Goal: Information Seeking & Learning: Learn about a topic

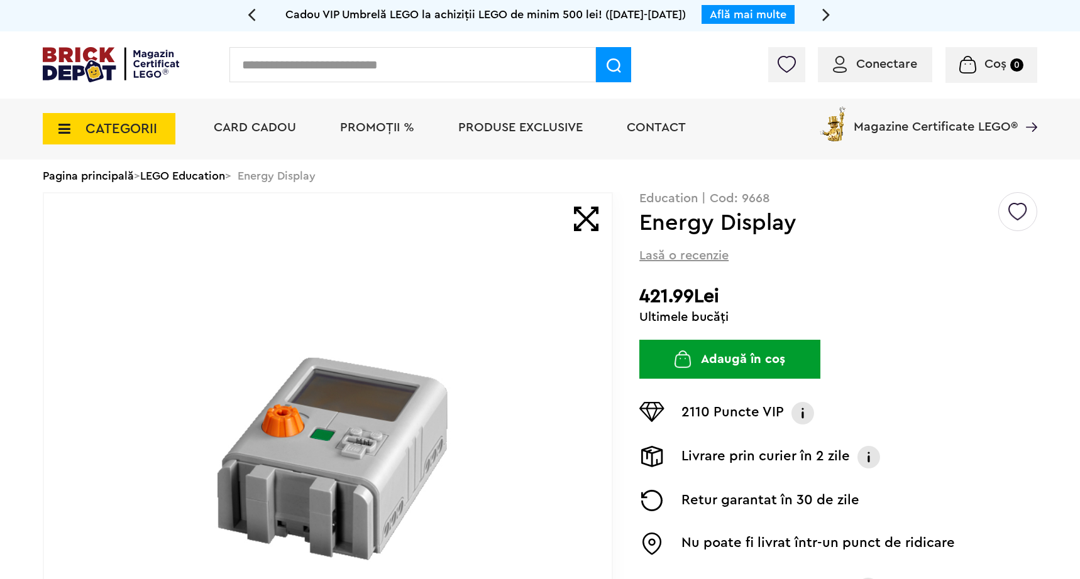
click at [877, 139] on li "Magazine Certificate LEGO®" at bounding box center [926, 120] width 221 height 43
click at [882, 125] on span "Magazine Certificate LEGO®" at bounding box center [935, 118] width 164 height 29
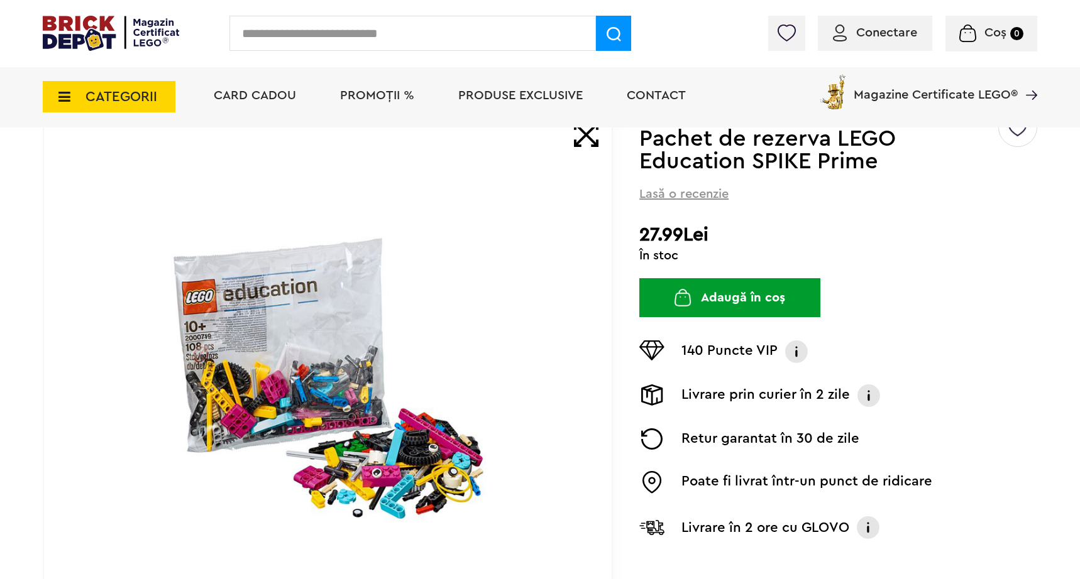
scroll to position [122, 0]
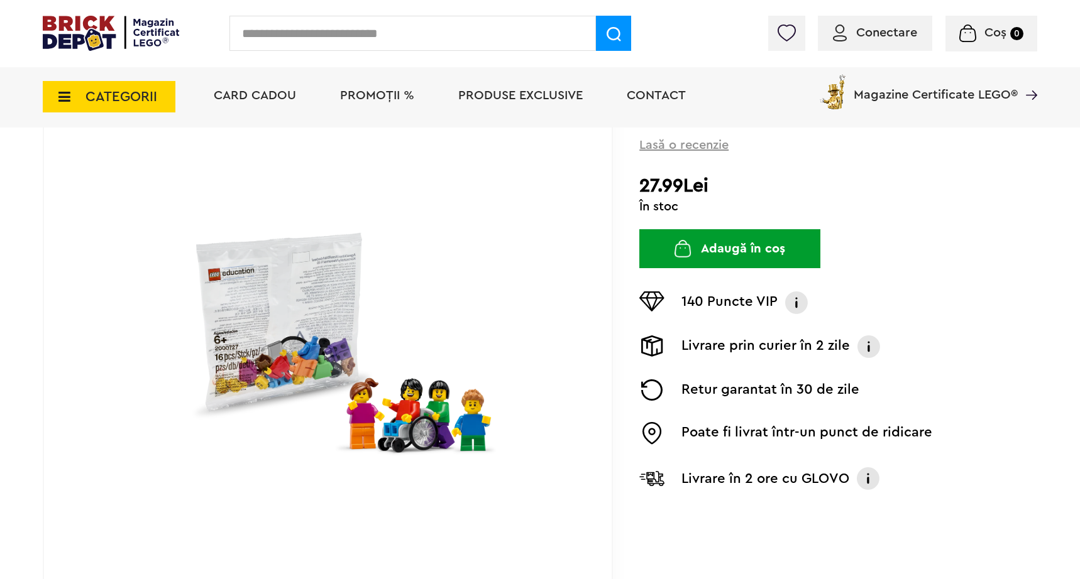
scroll to position [155, 0]
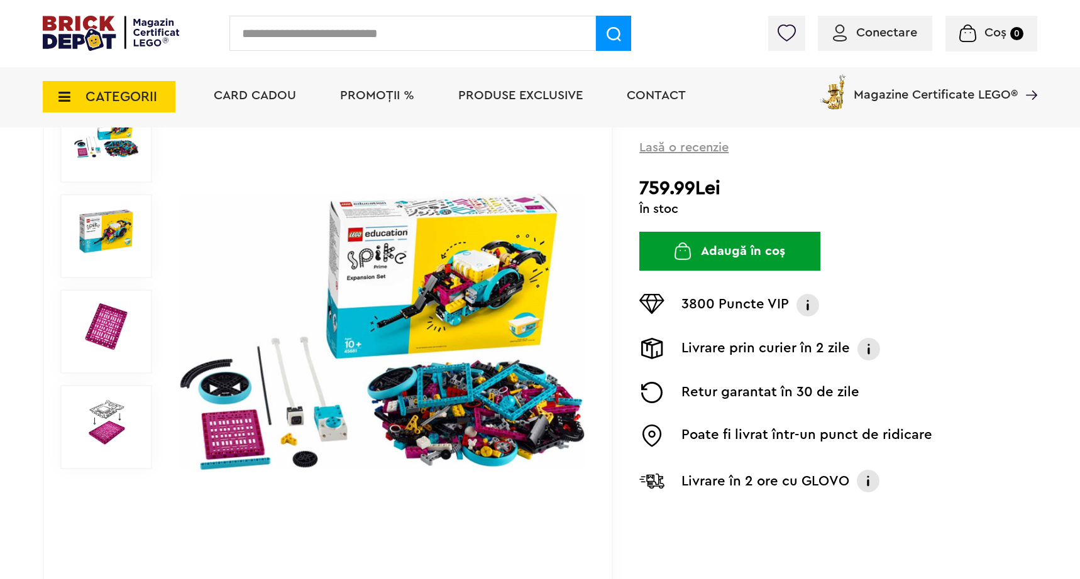
scroll to position [158, 0]
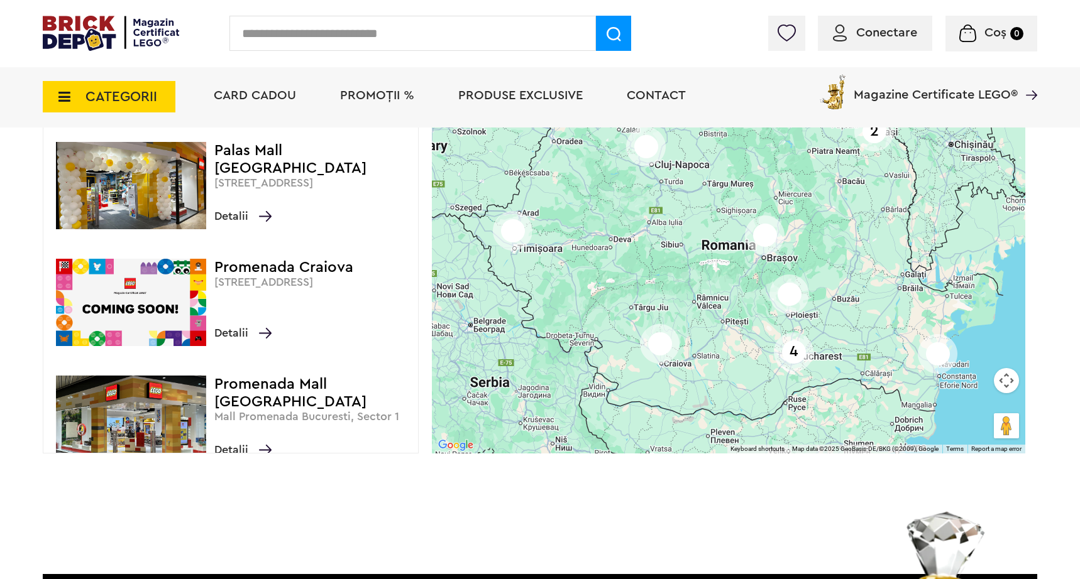
click at [161, 30] on img at bounding box center [111, 33] width 136 height 35
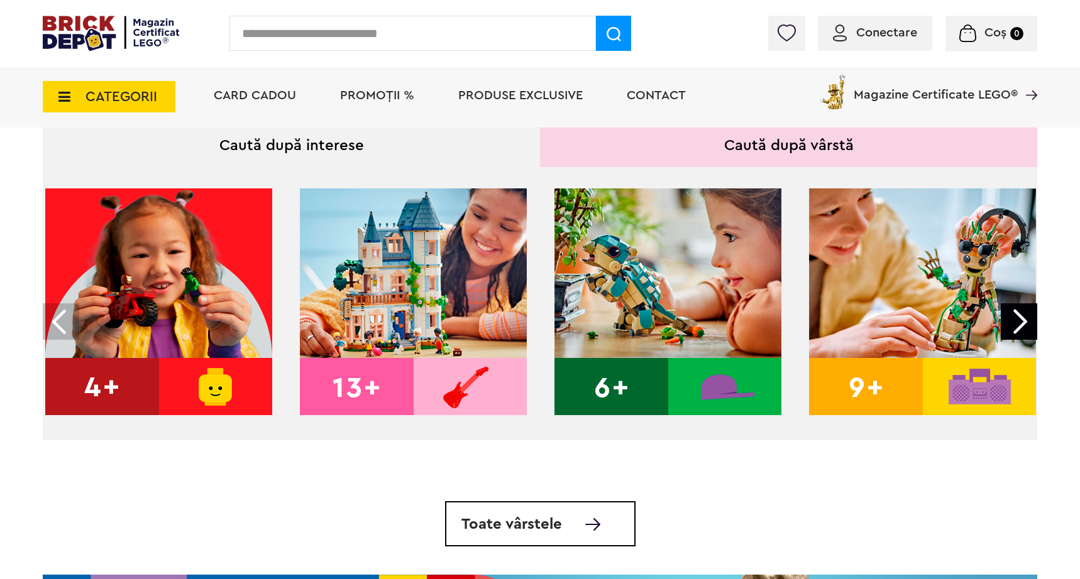
scroll to position [422, 0]
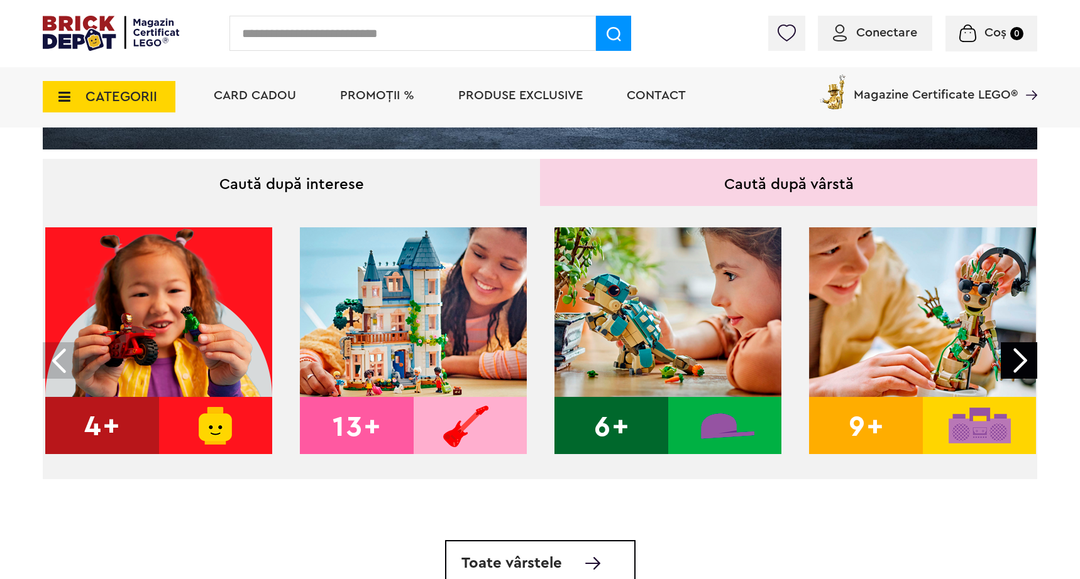
click at [376, 302] on img at bounding box center [413, 340] width 227 height 227
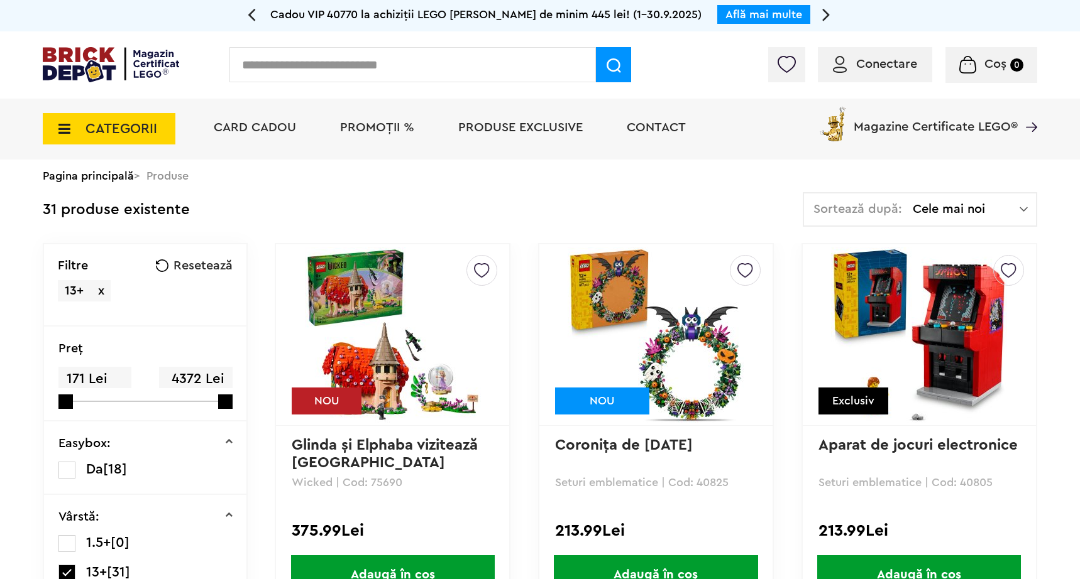
click at [185, 263] on span "Resetează" at bounding box center [202, 266] width 59 height 13
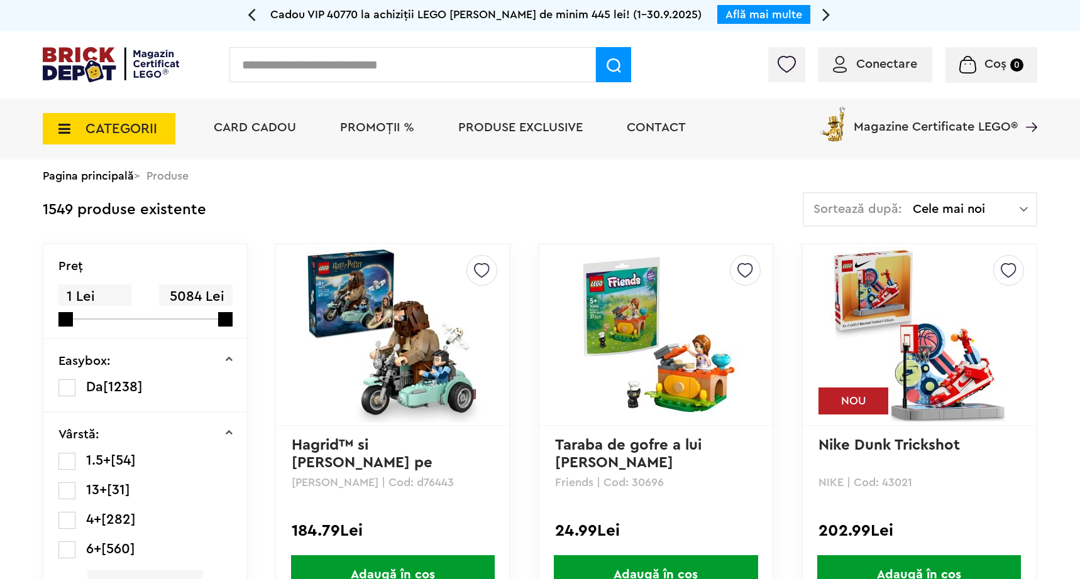
click at [920, 199] on div "Sortează după: Cele mai noi Cele mai noi Cele mai vechi Cele mai ieftine Cele m…" at bounding box center [919, 209] width 234 height 35
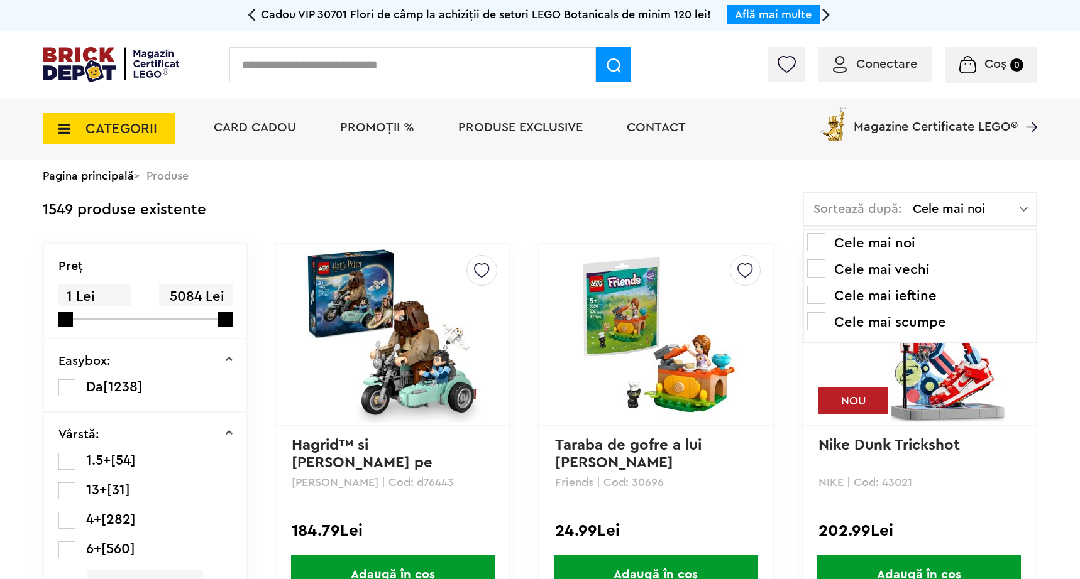
click at [917, 316] on li "Cele mai scumpe" at bounding box center [920, 322] width 226 height 20
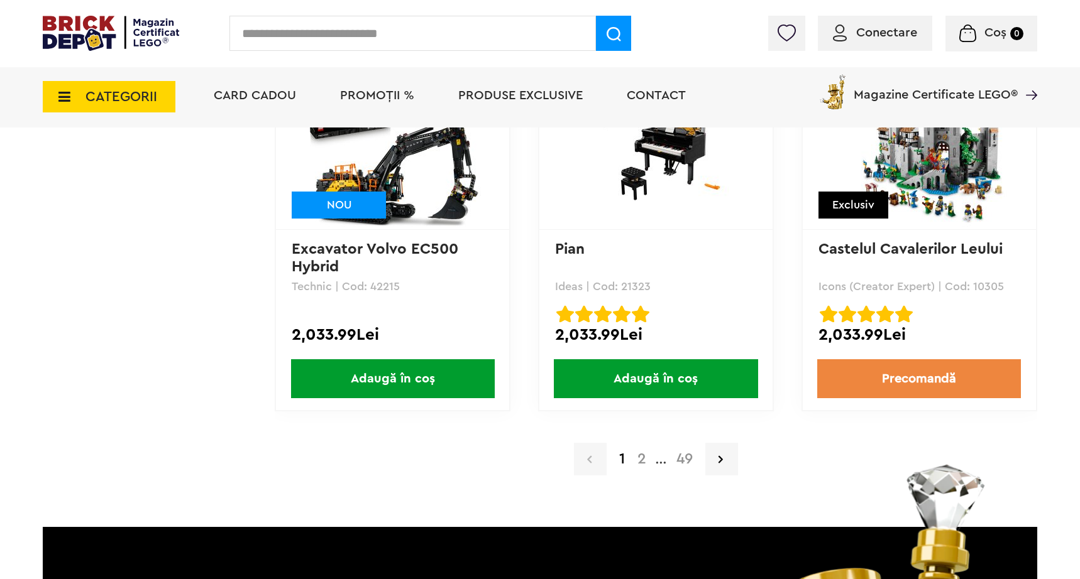
scroll to position [2569, 0]
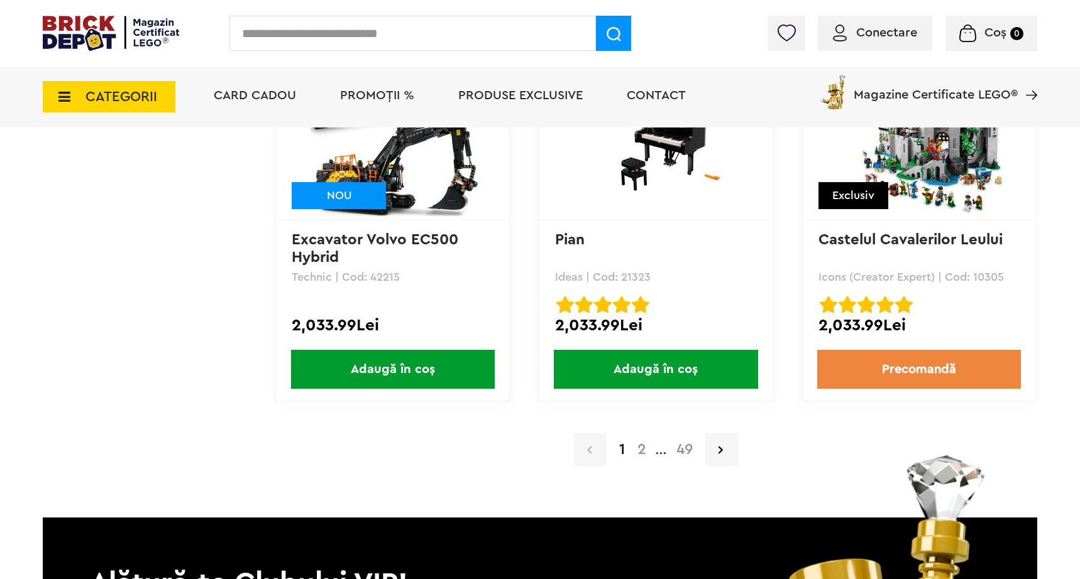
click at [645, 451] on link "2" at bounding box center [641, 449] width 21 height 15
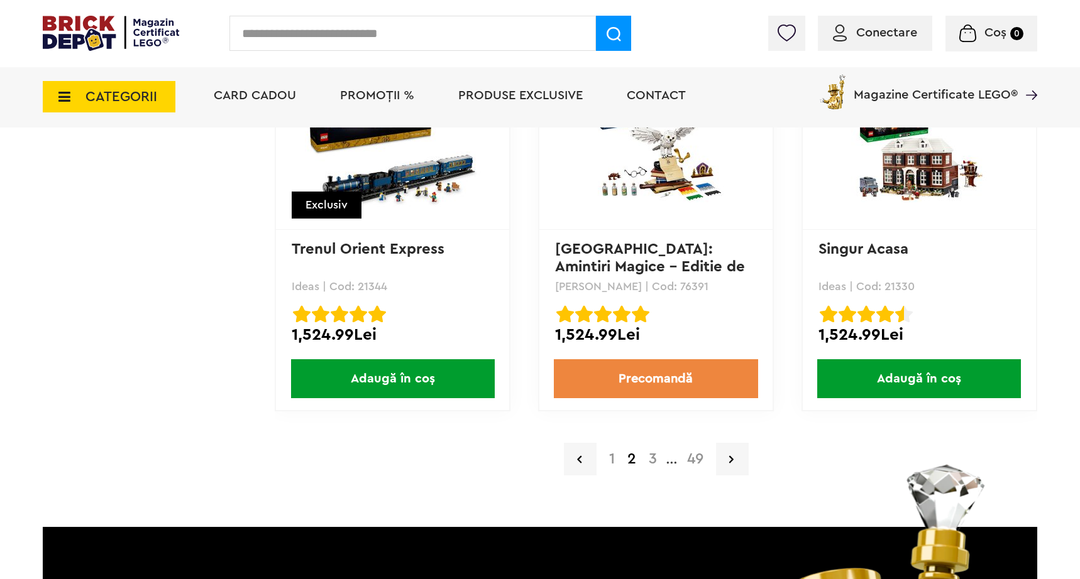
scroll to position [2578, 0]
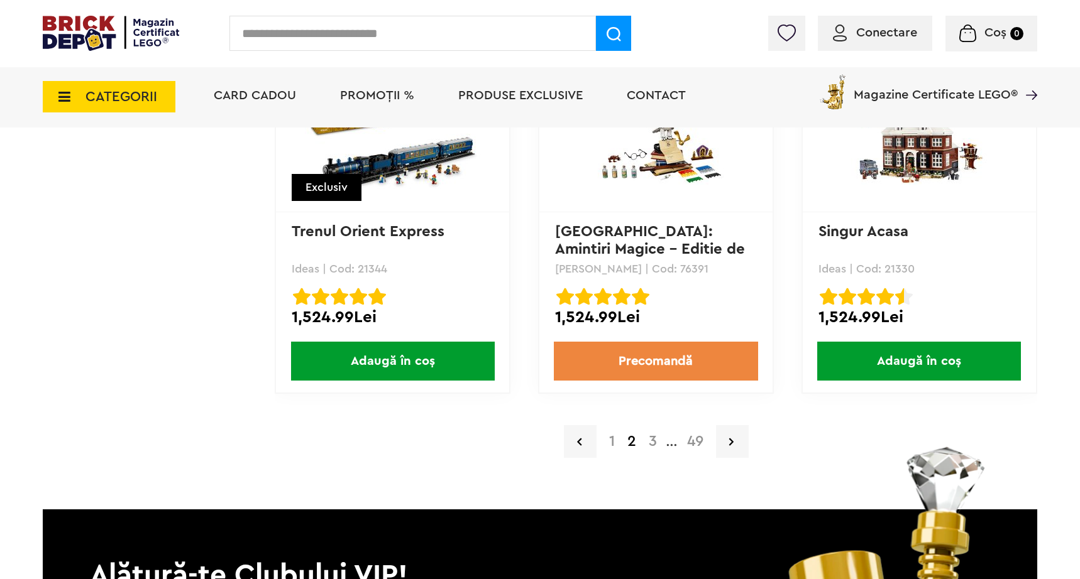
click at [644, 444] on link "3" at bounding box center [652, 441] width 21 height 15
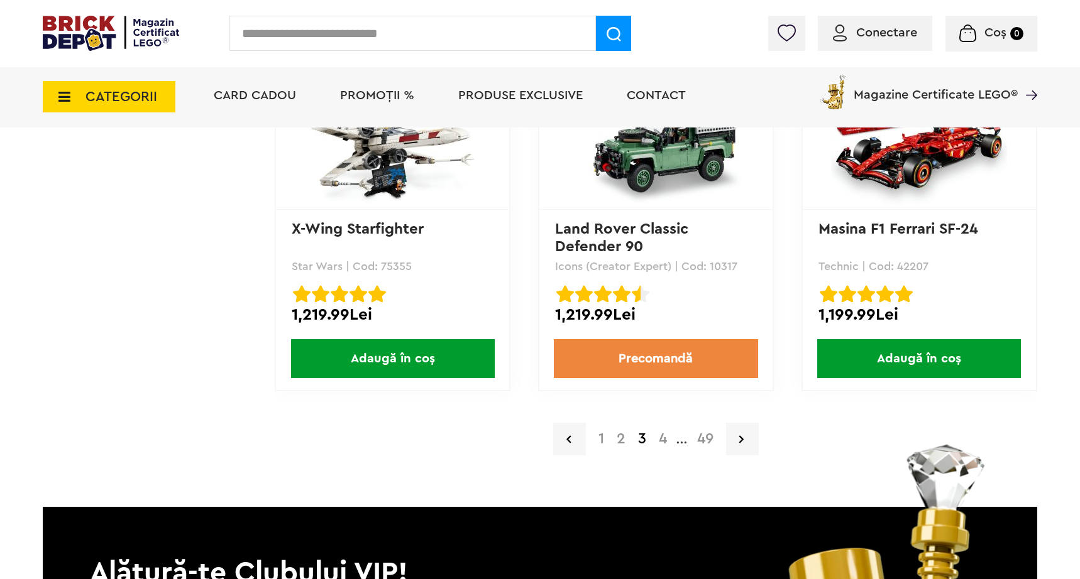
scroll to position [2583, 0]
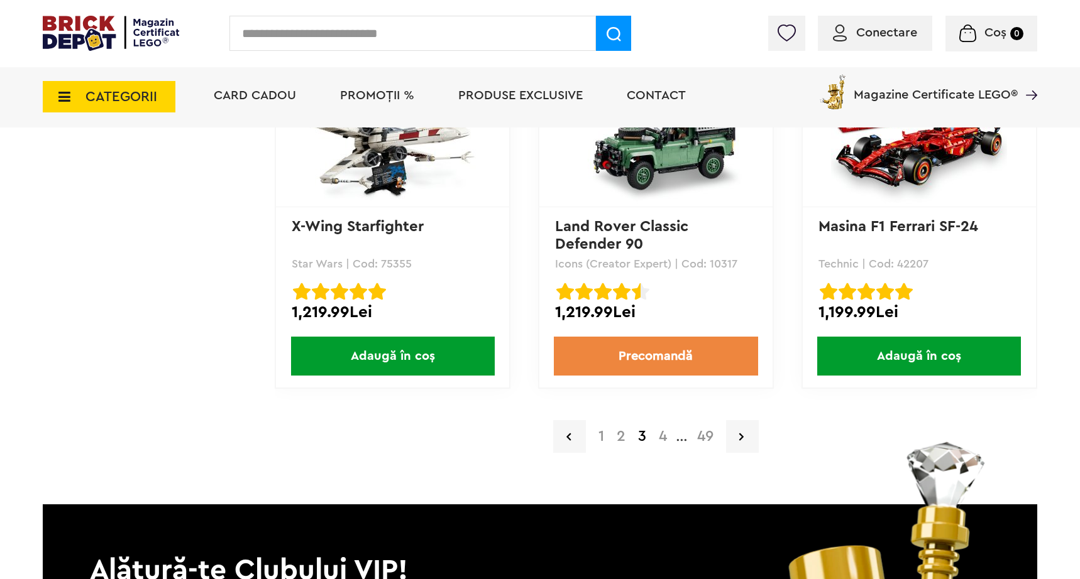
click at [668, 435] on link "4" at bounding box center [662, 436] width 21 height 15
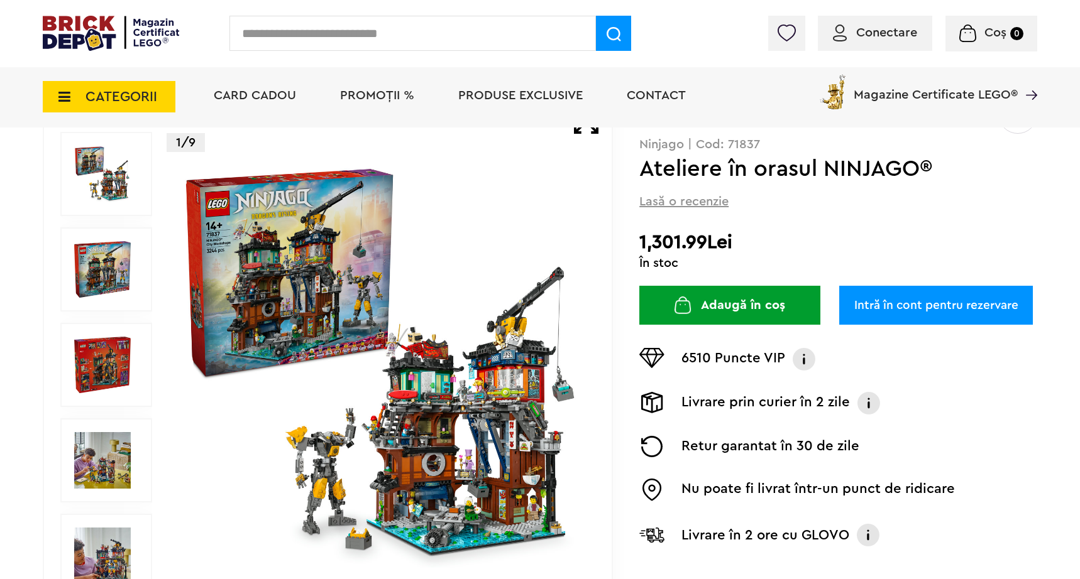
scroll to position [186, 0]
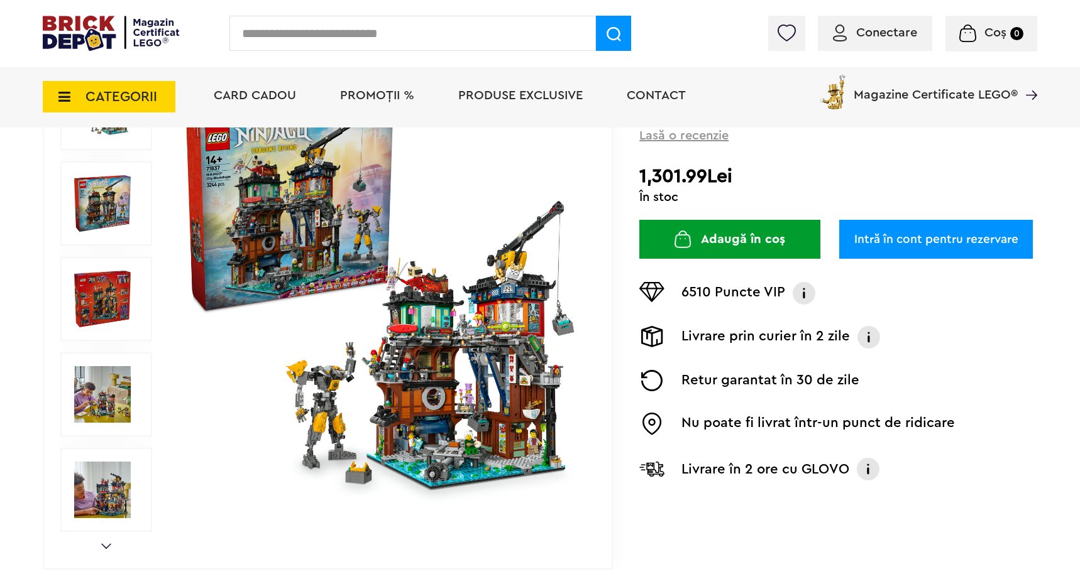
click at [476, 367] on img at bounding box center [382, 299] width 405 height 405
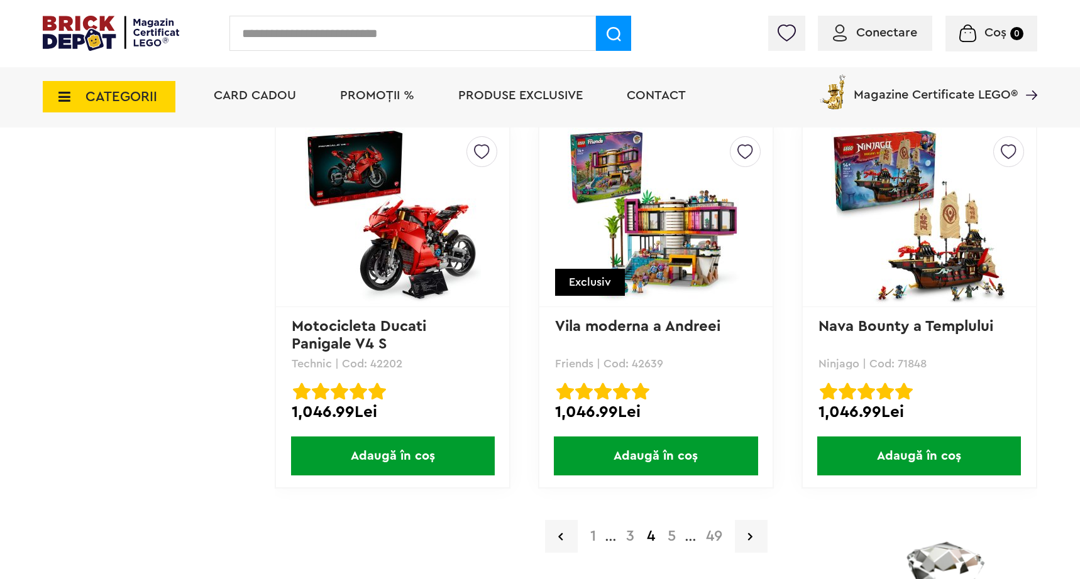
scroll to position [2513, 0]
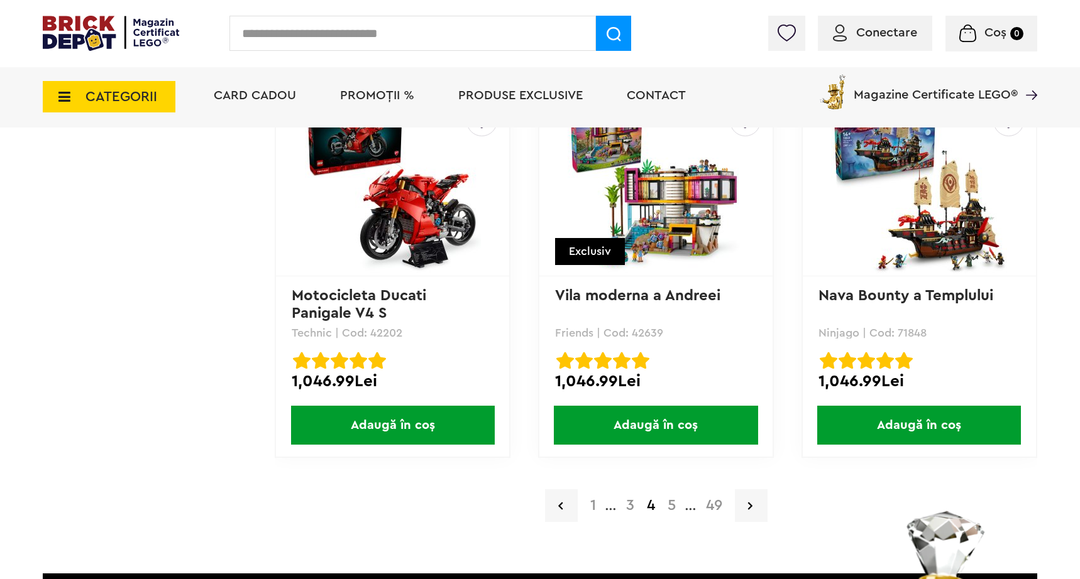
click at [673, 517] on div "1 ... 3 4 5 ... 49" at bounding box center [656, 505] width 762 height 33
click at [673, 507] on link "5" at bounding box center [671, 505] width 21 height 15
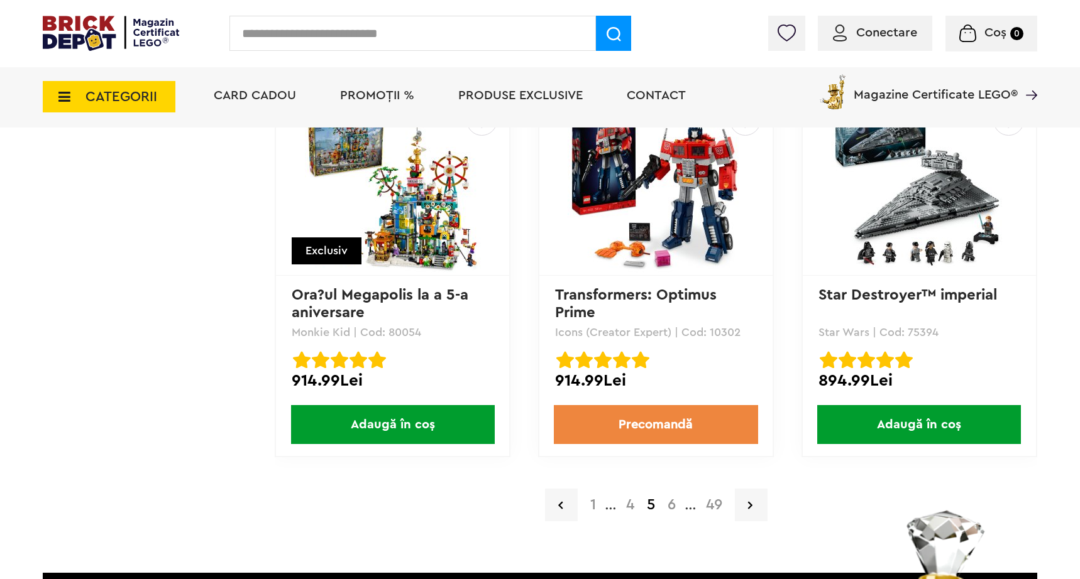
scroll to position [2522, 0]
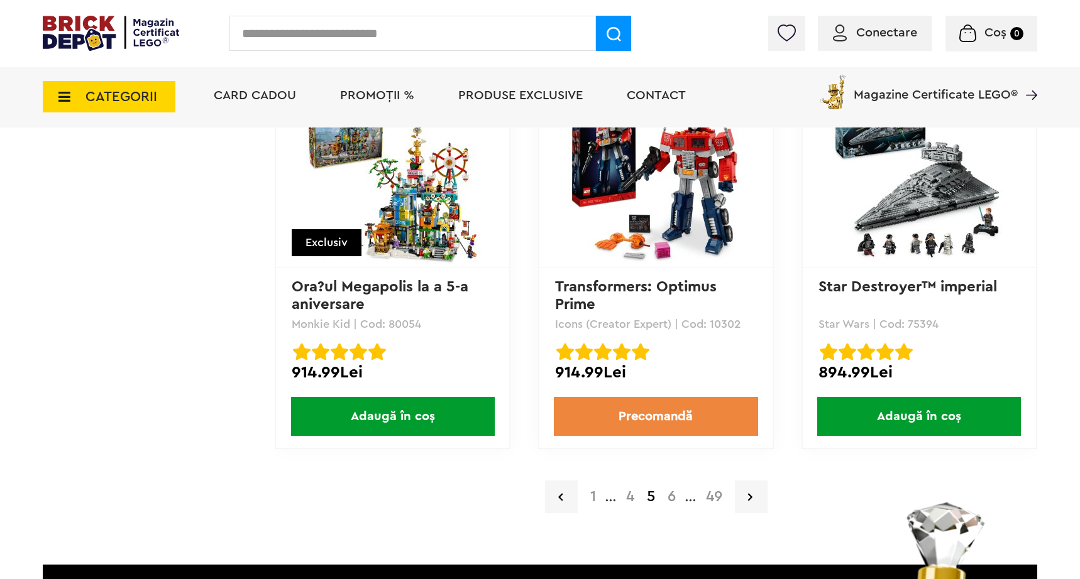
click at [671, 494] on link "6" at bounding box center [671, 496] width 21 height 15
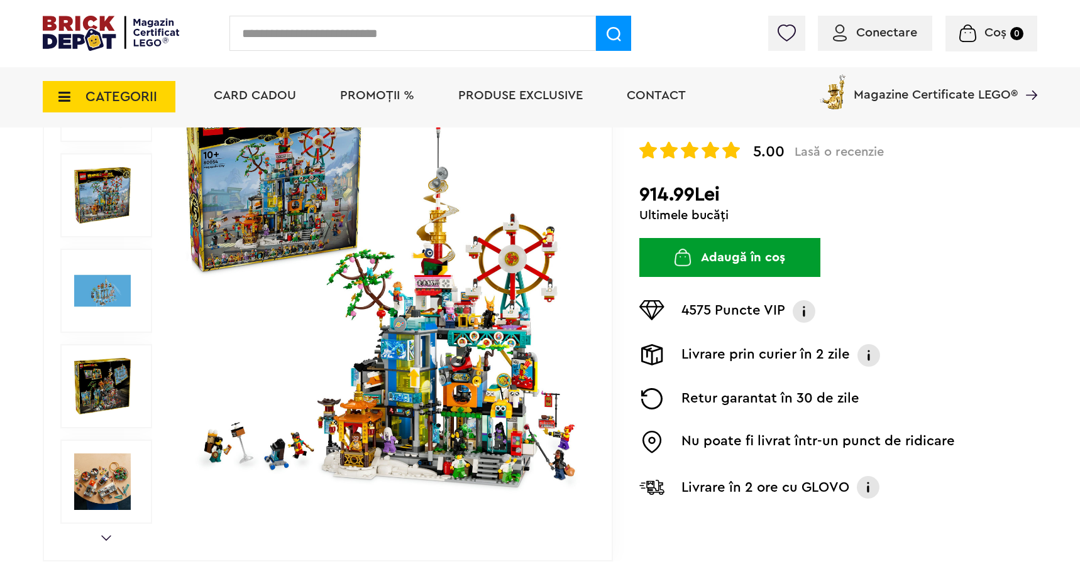
scroll to position [217, 0]
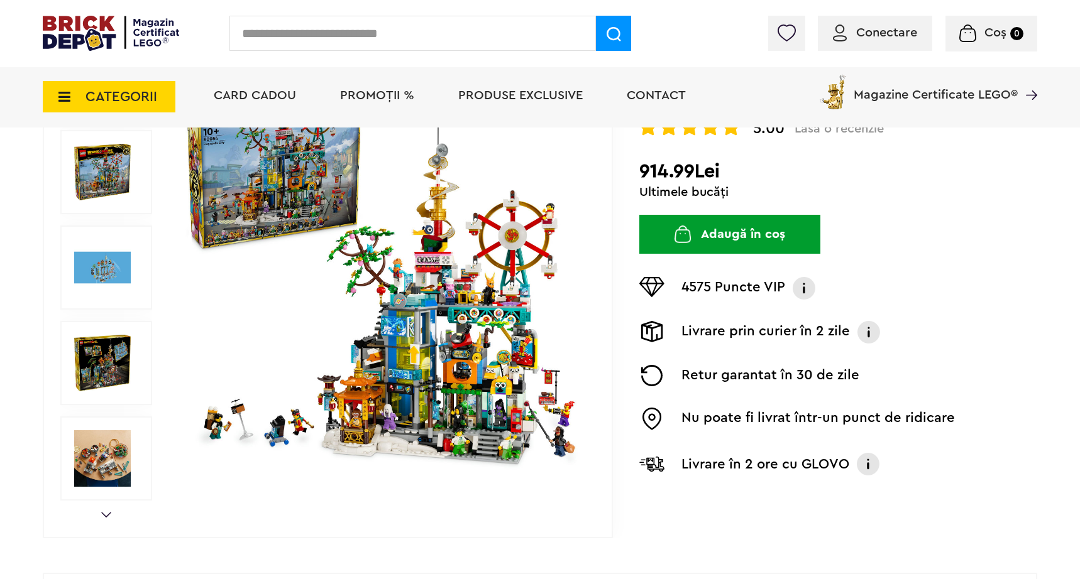
click at [108, 451] on img at bounding box center [102, 458] width 57 height 57
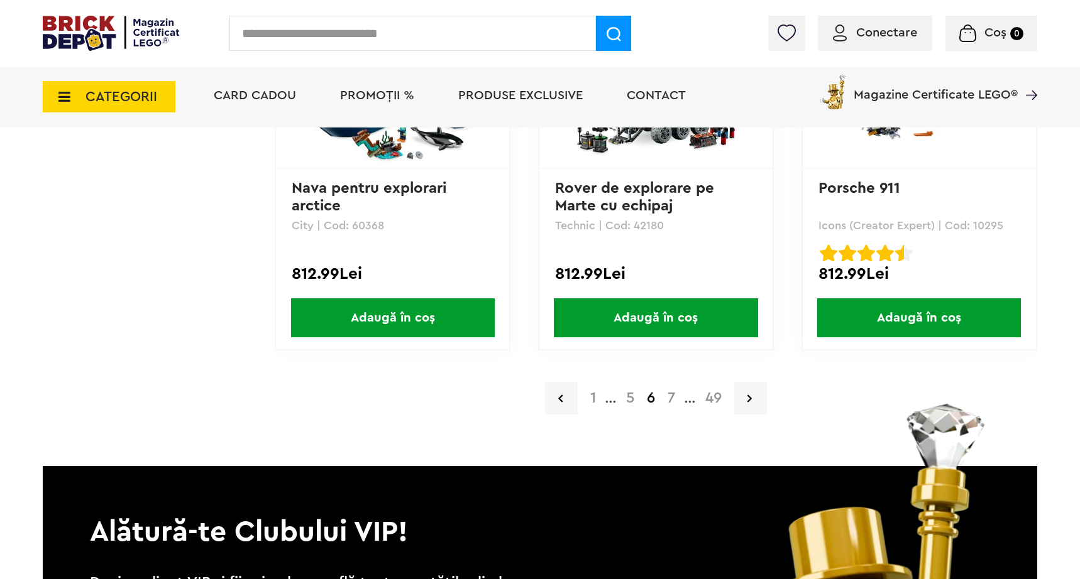
scroll to position [2622, 0]
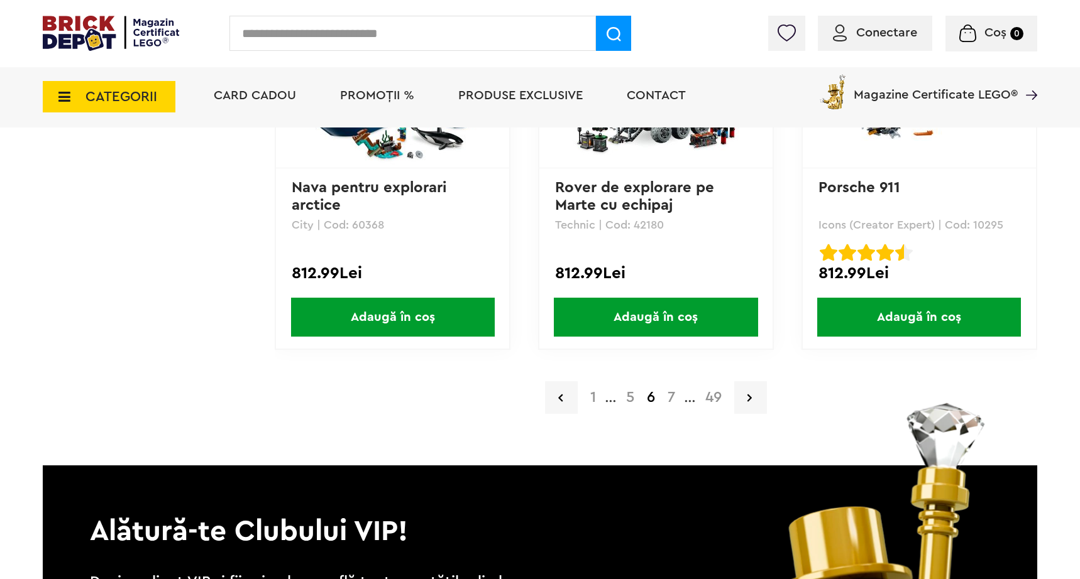
click at [669, 396] on link "7" at bounding box center [671, 397] width 20 height 15
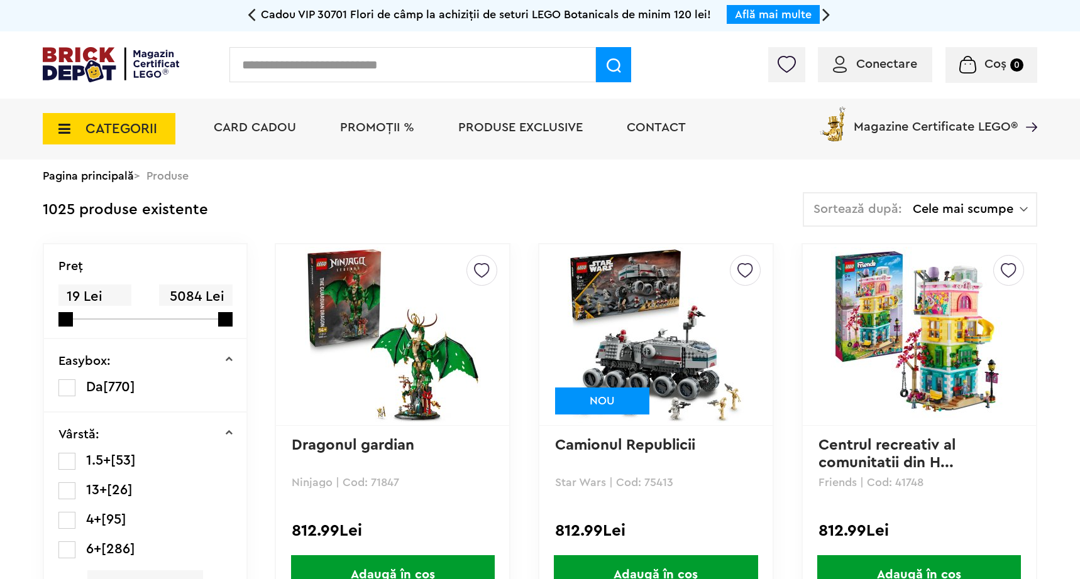
drag, startPoint x: 934, startPoint y: 485, endPoint x: 897, endPoint y: 481, distance: 37.3
click at [897, 481] on p "Friends | Cod: 41748" at bounding box center [919, 482] width 202 height 11
copy p "41748"
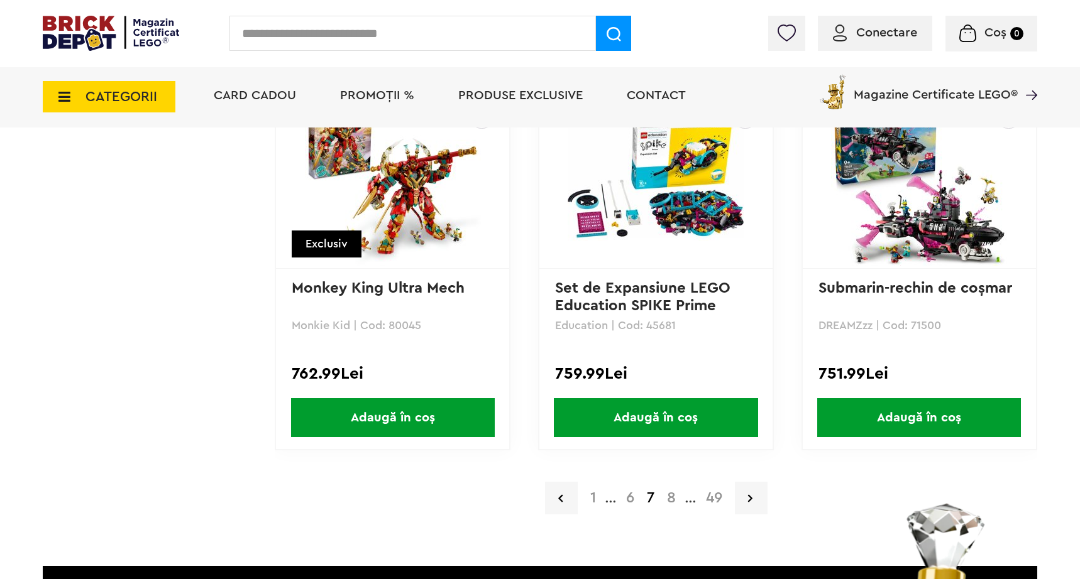
scroll to position [2500, 0]
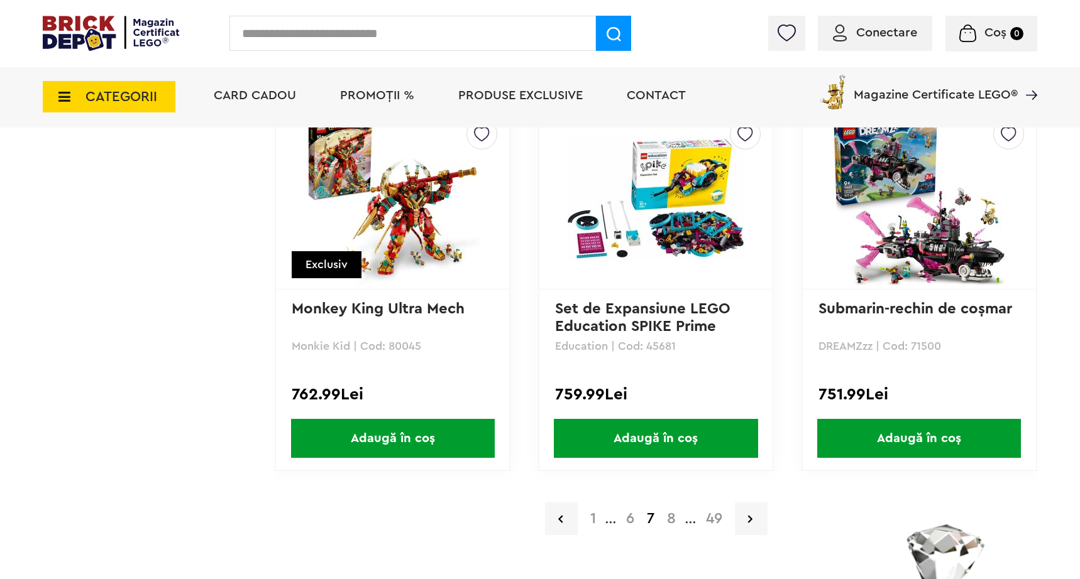
click at [673, 518] on link "8" at bounding box center [670, 518] width 21 height 15
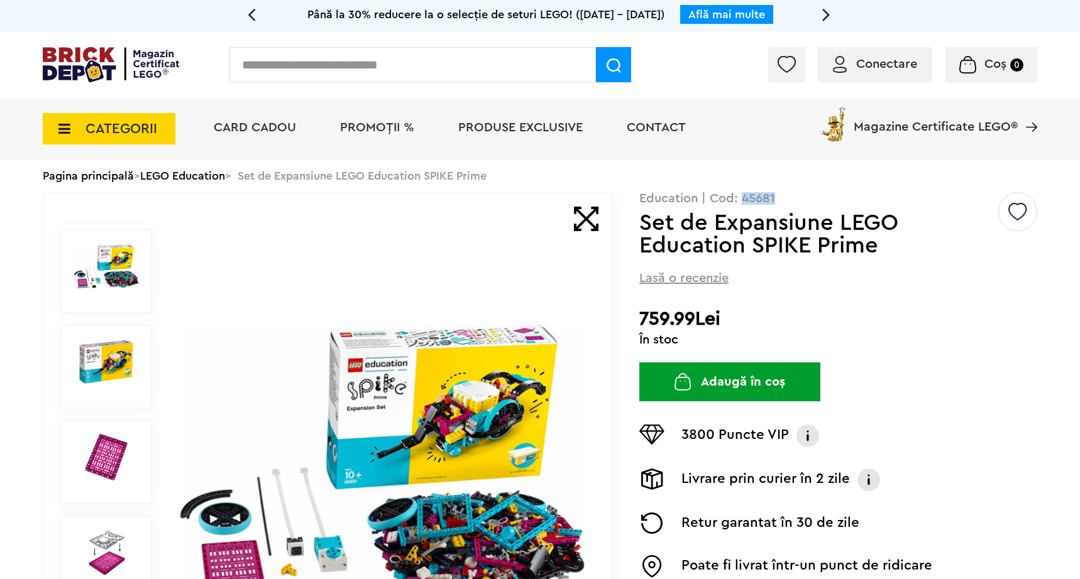
drag, startPoint x: 775, startPoint y: 199, endPoint x: 742, endPoint y: 199, distance: 33.3
click at [742, 199] on p "Education | Cod: 45681" at bounding box center [838, 198] width 398 height 13
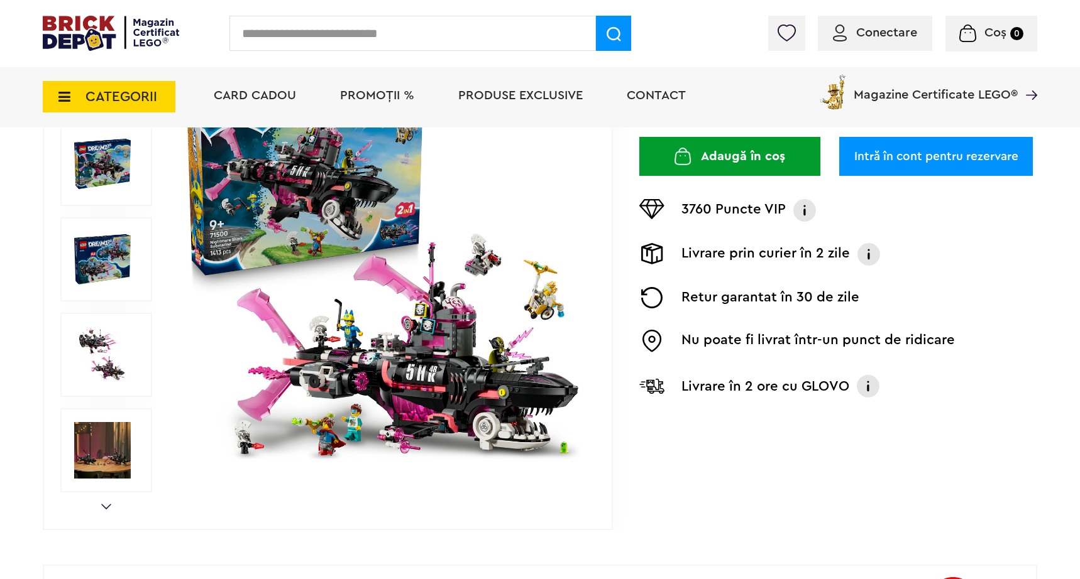
scroll to position [224, 0]
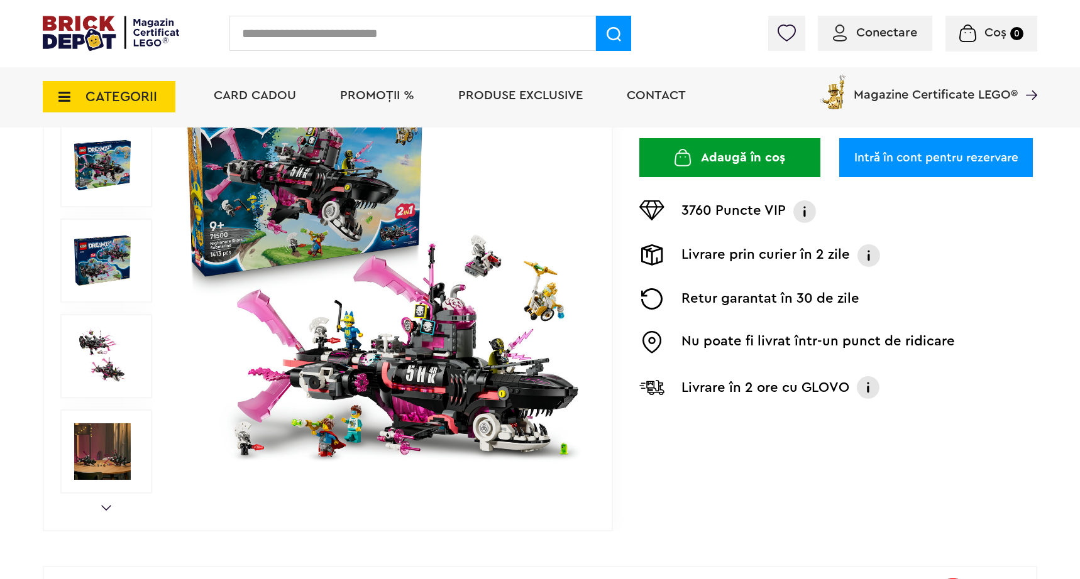
click at [404, 377] on img at bounding box center [382, 260] width 405 height 405
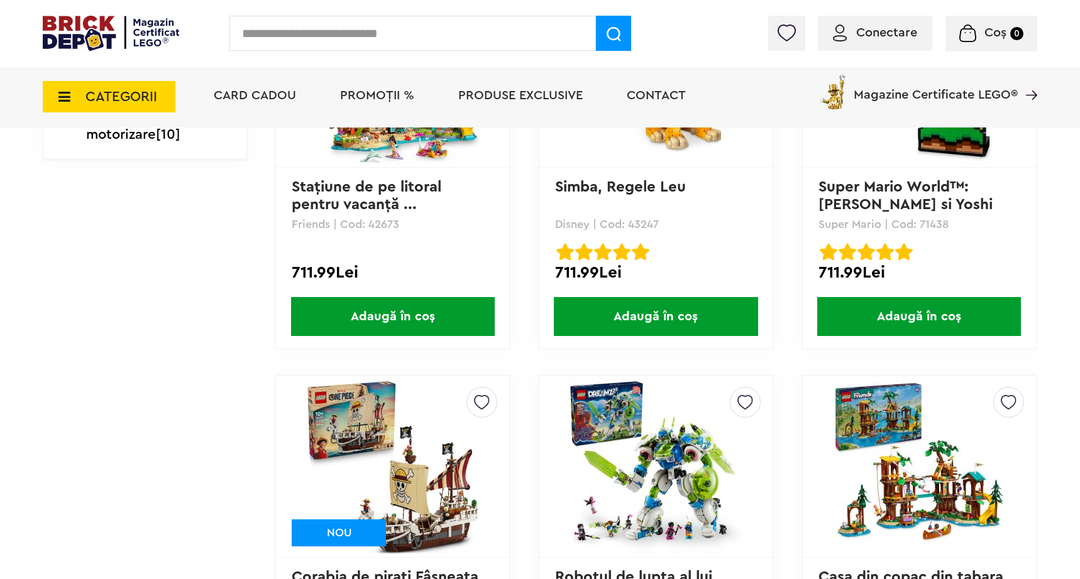
scroll to position [964, 0]
